Goal: Task Accomplishment & Management: Manage account settings

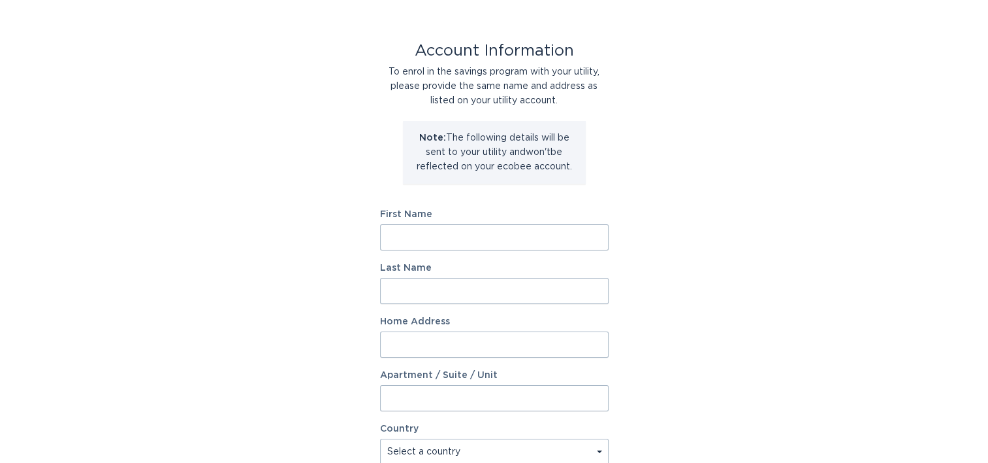
scroll to position [65, 0]
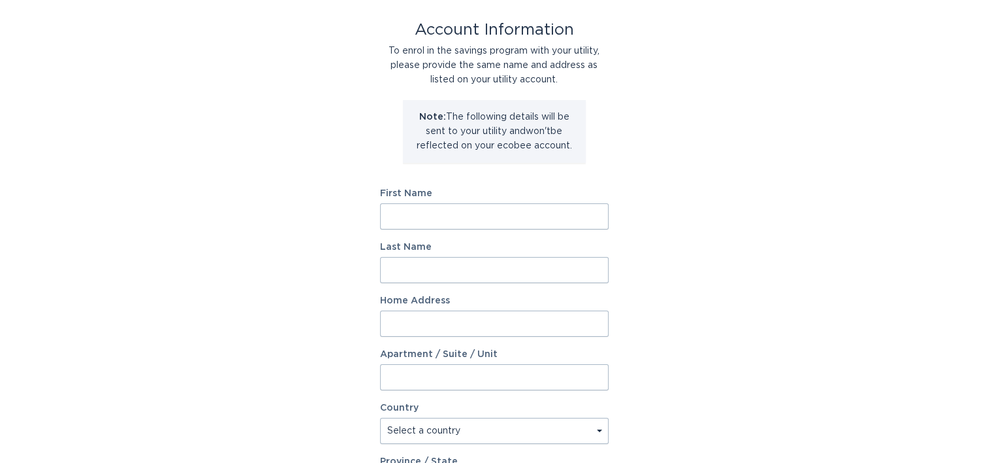
click at [406, 217] on input "First Name" at bounding box center [494, 216] width 229 height 26
type input "[PERSON_NAME]"
type input "Malare"
type input "[STREET_ADDRESS]"
select select "US"
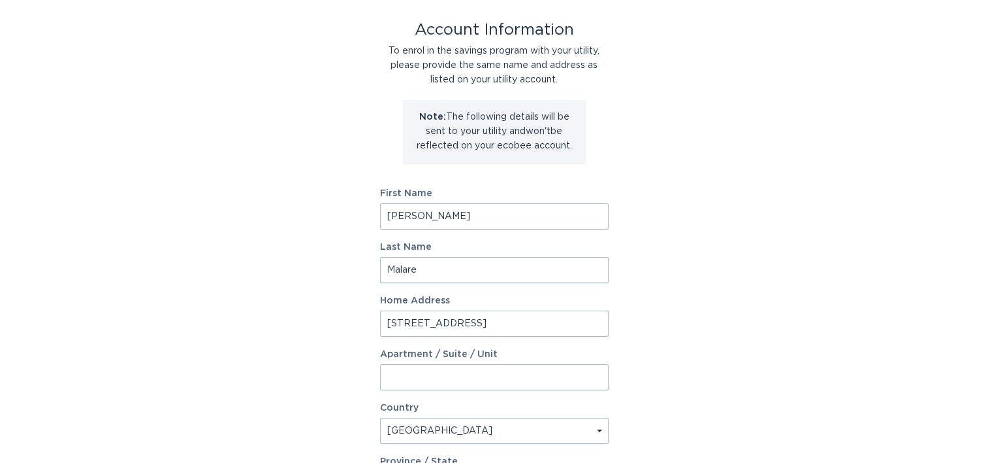
type input "[GEOGRAPHIC_DATA]"
type input "63367"
select select "MO"
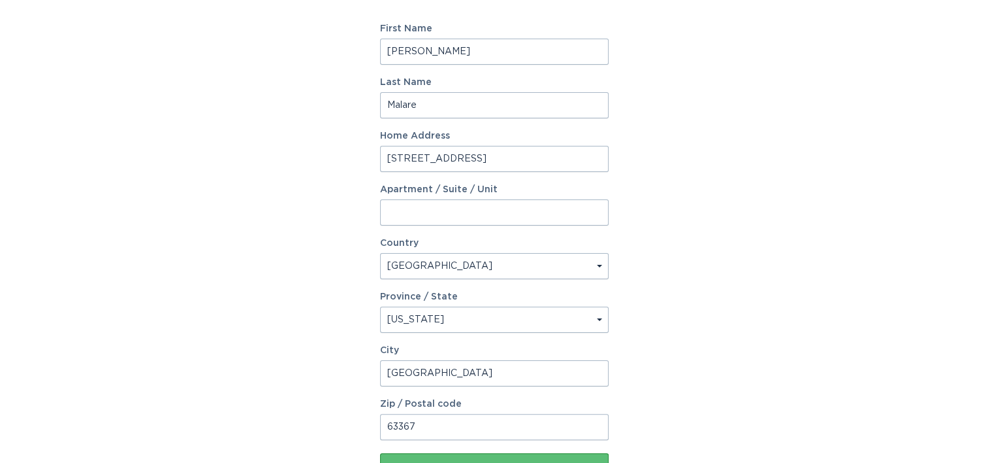
scroll to position [261, 0]
